Goal: Ask a question: Seek information or help from site administrators or community

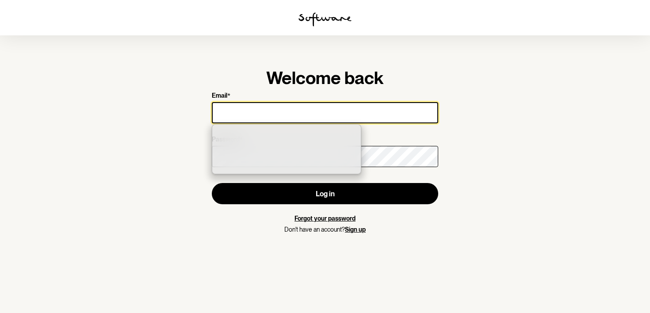
type input "[EMAIL_ADDRESS][DOMAIN_NAME]"
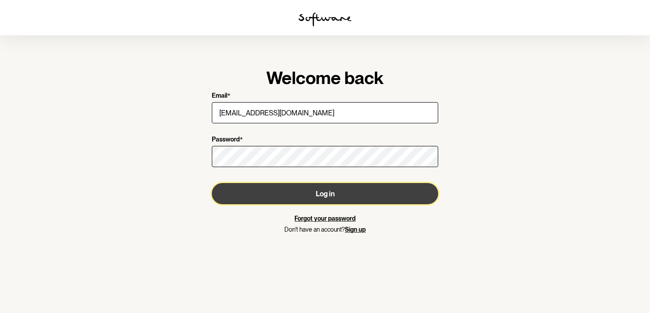
click at [333, 195] on button "Log in" at bounding box center [325, 193] width 226 height 21
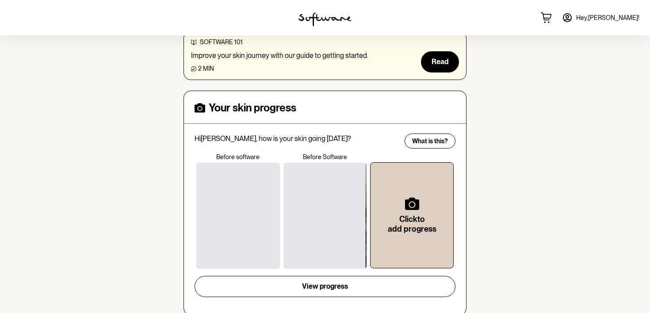
scroll to position [284, 0]
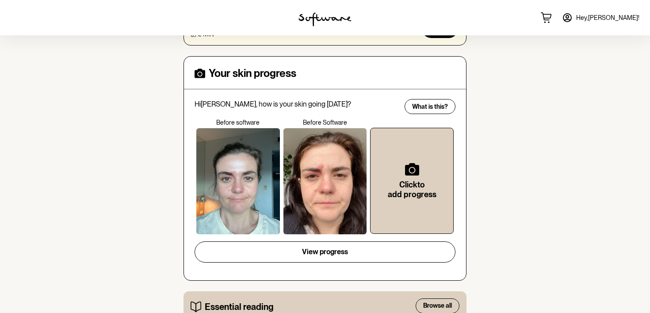
click at [234, 182] on div at bounding box center [238, 181] width 84 height 106
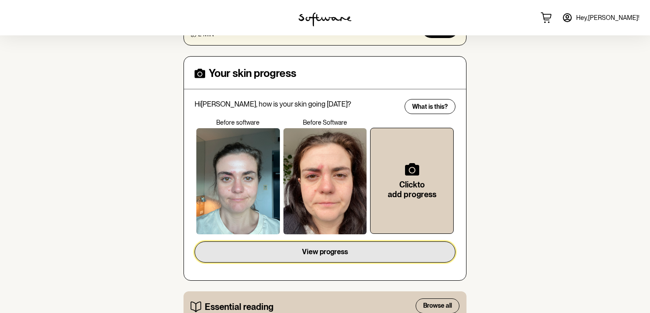
click at [316, 248] on span "View progress" at bounding box center [325, 252] width 46 height 8
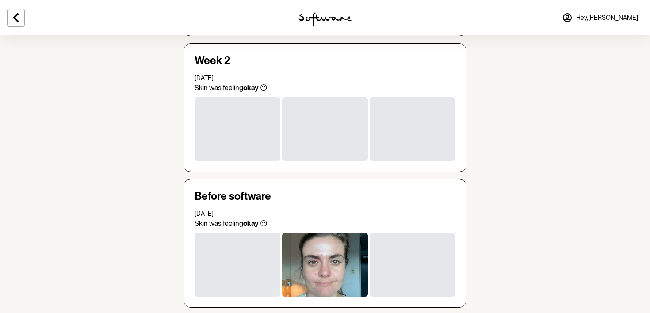
scroll to position [708, 0]
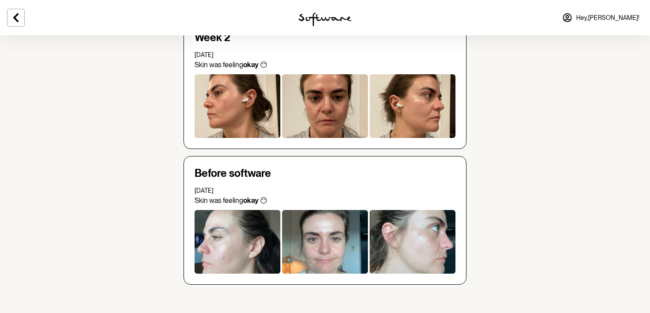
click at [316, 243] on div at bounding box center [325, 242] width 86 height 64
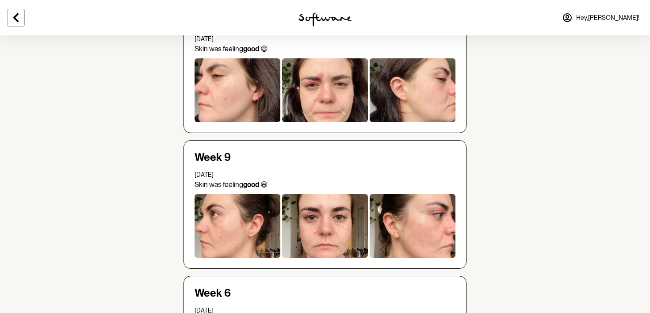
scroll to position [0, 0]
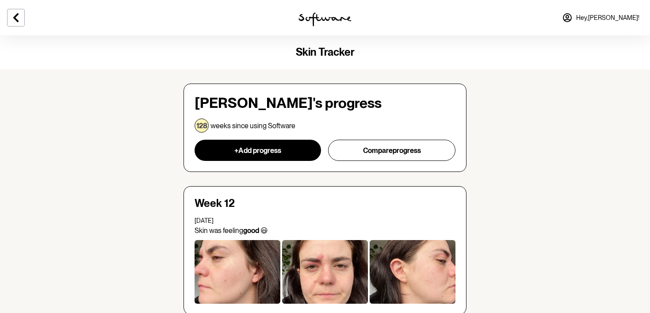
click at [621, 16] on span "Hey, [PERSON_NAME] !" at bounding box center [607, 18] width 63 height 8
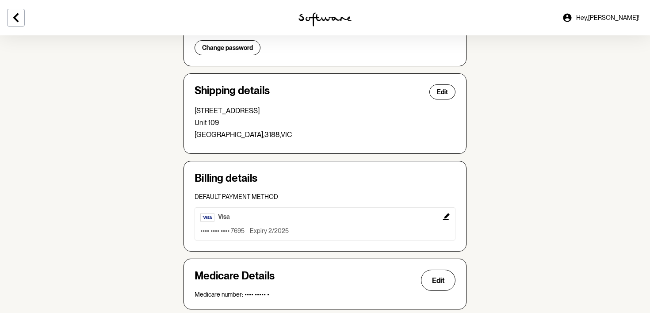
scroll to position [263, 0]
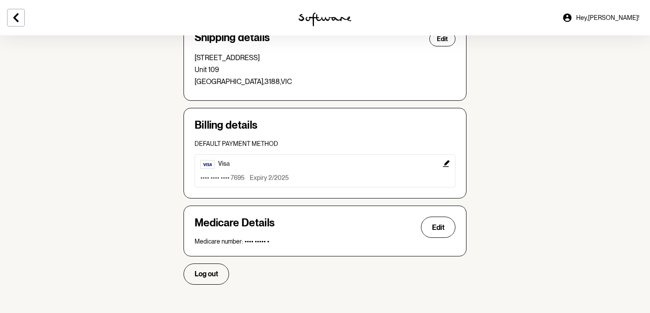
click at [620, 18] on span "Hey, [PERSON_NAME] !" at bounding box center [607, 18] width 63 height 8
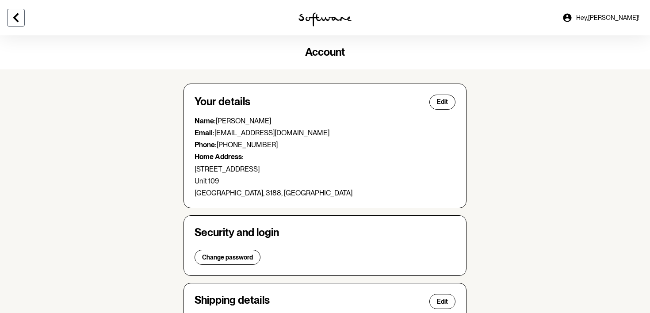
click at [16, 18] on icon at bounding box center [16, 17] width 11 height 11
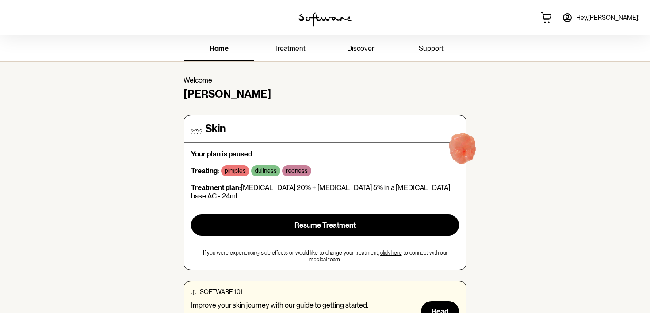
click at [437, 45] on span "support" at bounding box center [431, 48] width 25 height 8
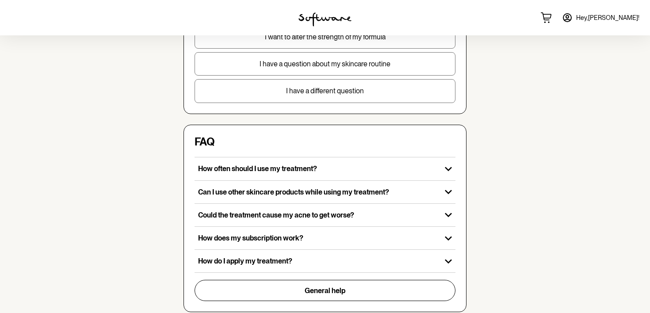
scroll to position [290, 0]
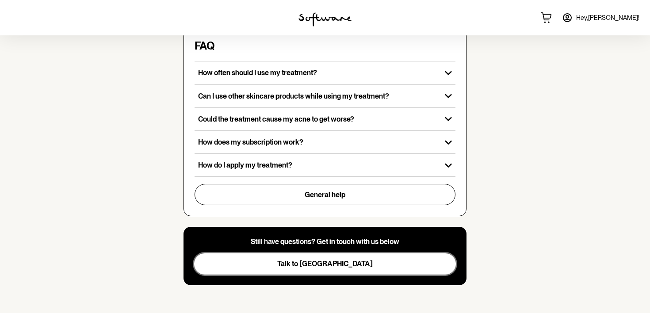
click at [350, 267] on button "Talk to [GEOGRAPHIC_DATA]" at bounding box center [325, 263] width 262 height 21
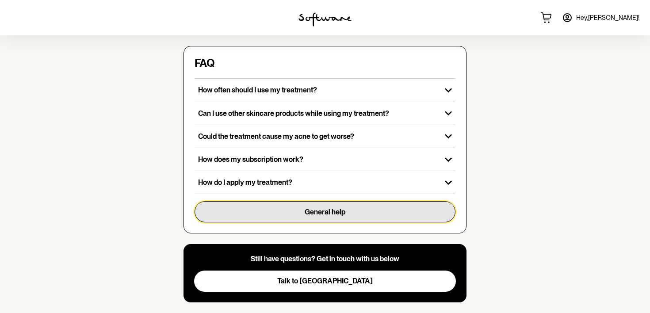
click at [397, 211] on button "General help" at bounding box center [325, 211] width 261 height 21
